Goal: Find specific page/section: Find specific page/section

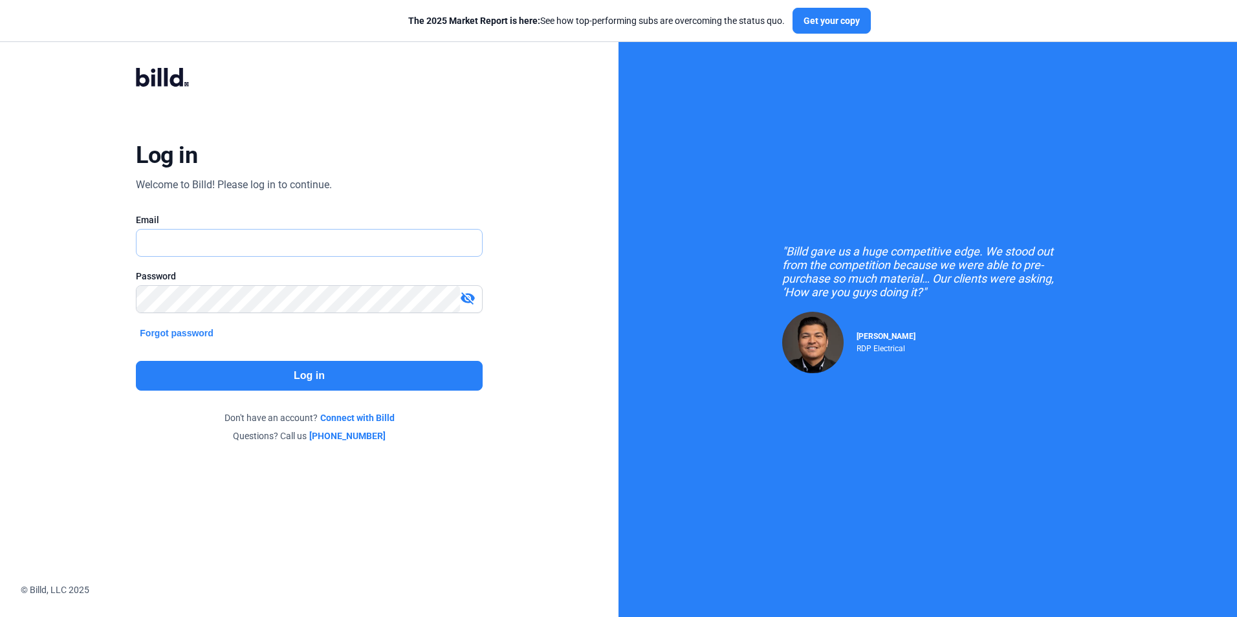
type input "[EMAIL_ADDRESS][DOMAIN_NAME]"
click at [240, 371] on button "Log in" at bounding box center [309, 376] width 346 height 30
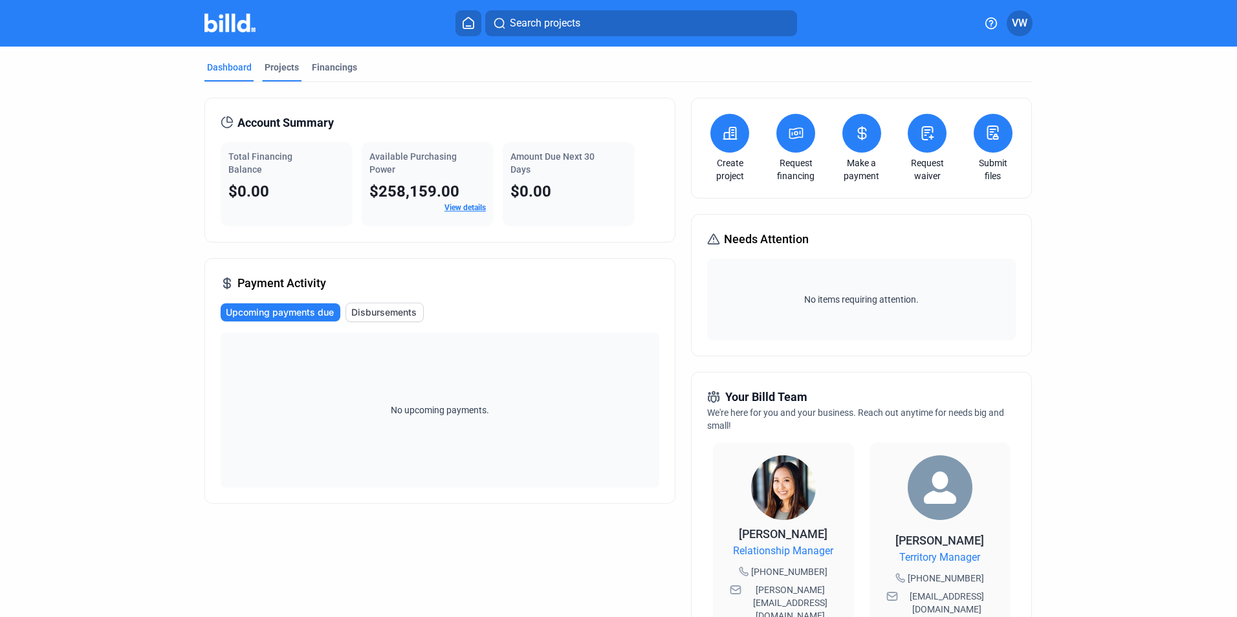
click at [286, 69] on div "Projects" at bounding box center [282, 67] width 34 height 13
